Goal: Information Seeking & Learning: Understand process/instructions

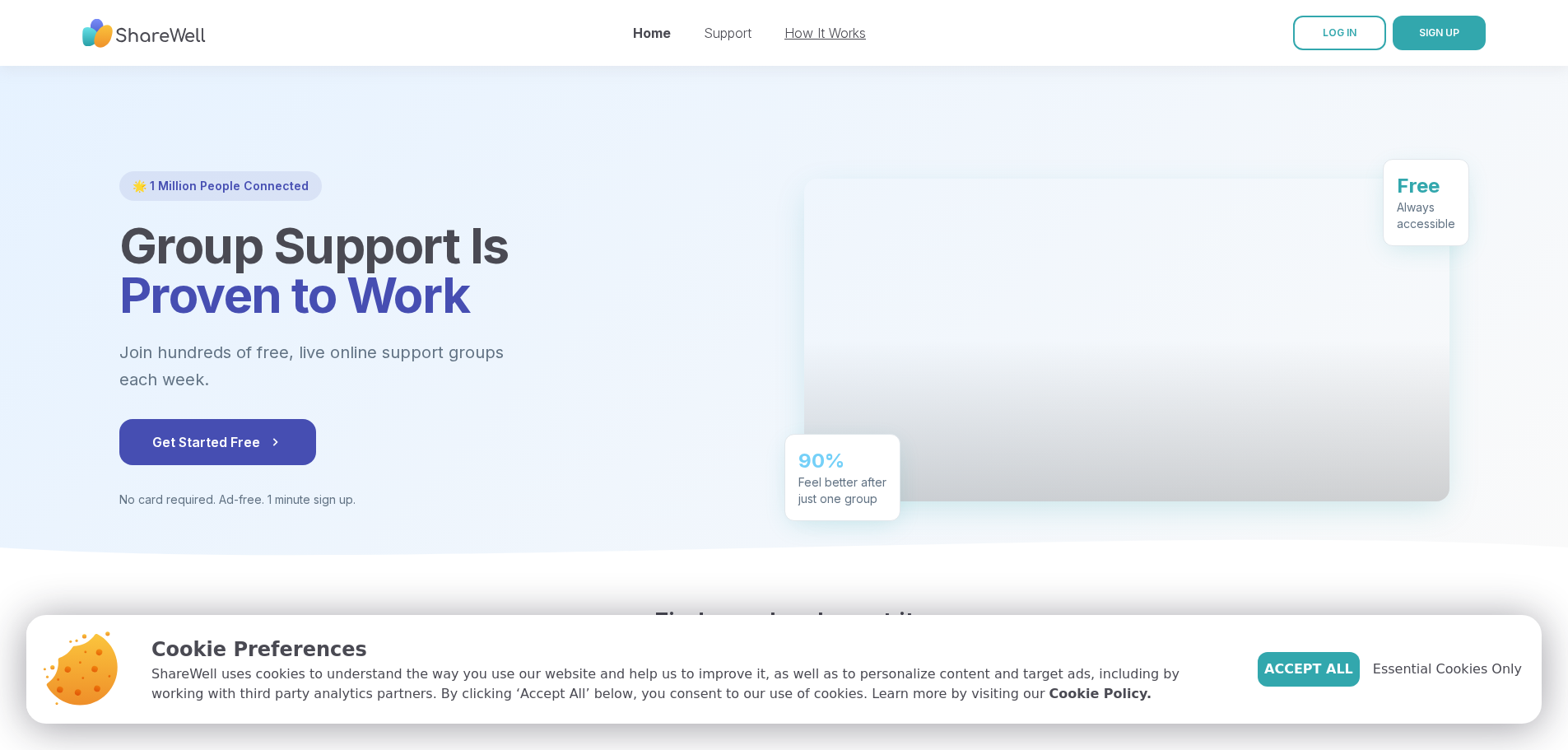
click at [826, 36] on link "How It Works" at bounding box center [825, 33] width 81 height 16
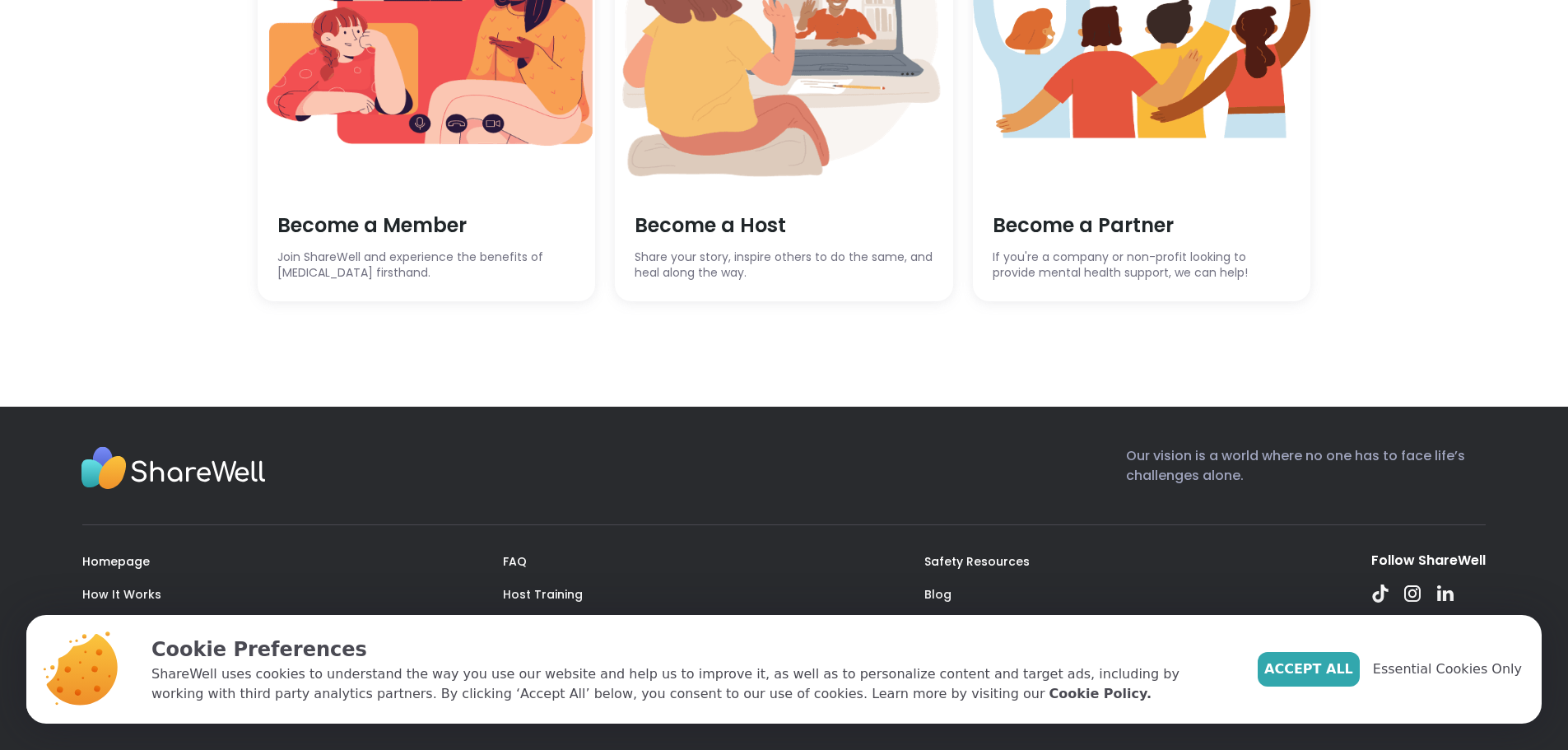
scroll to position [4765, 0]
click at [516, 560] on link "FAQ" at bounding box center [515, 562] width 24 height 16
